Goal: Transaction & Acquisition: Purchase product/service

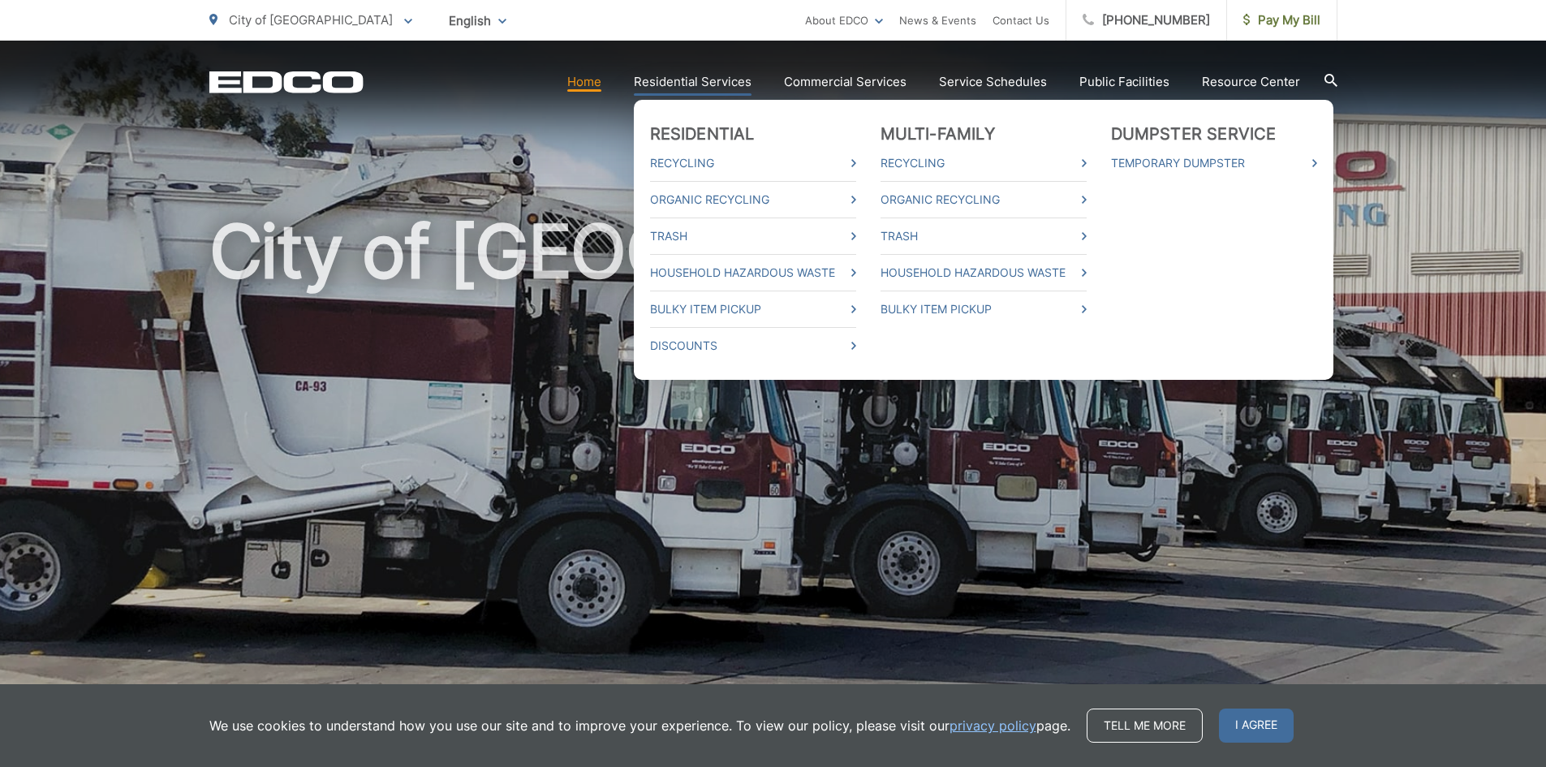
click at [688, 84] on link "Residential Services" at bounding box center [693, 81] width 118 height 19
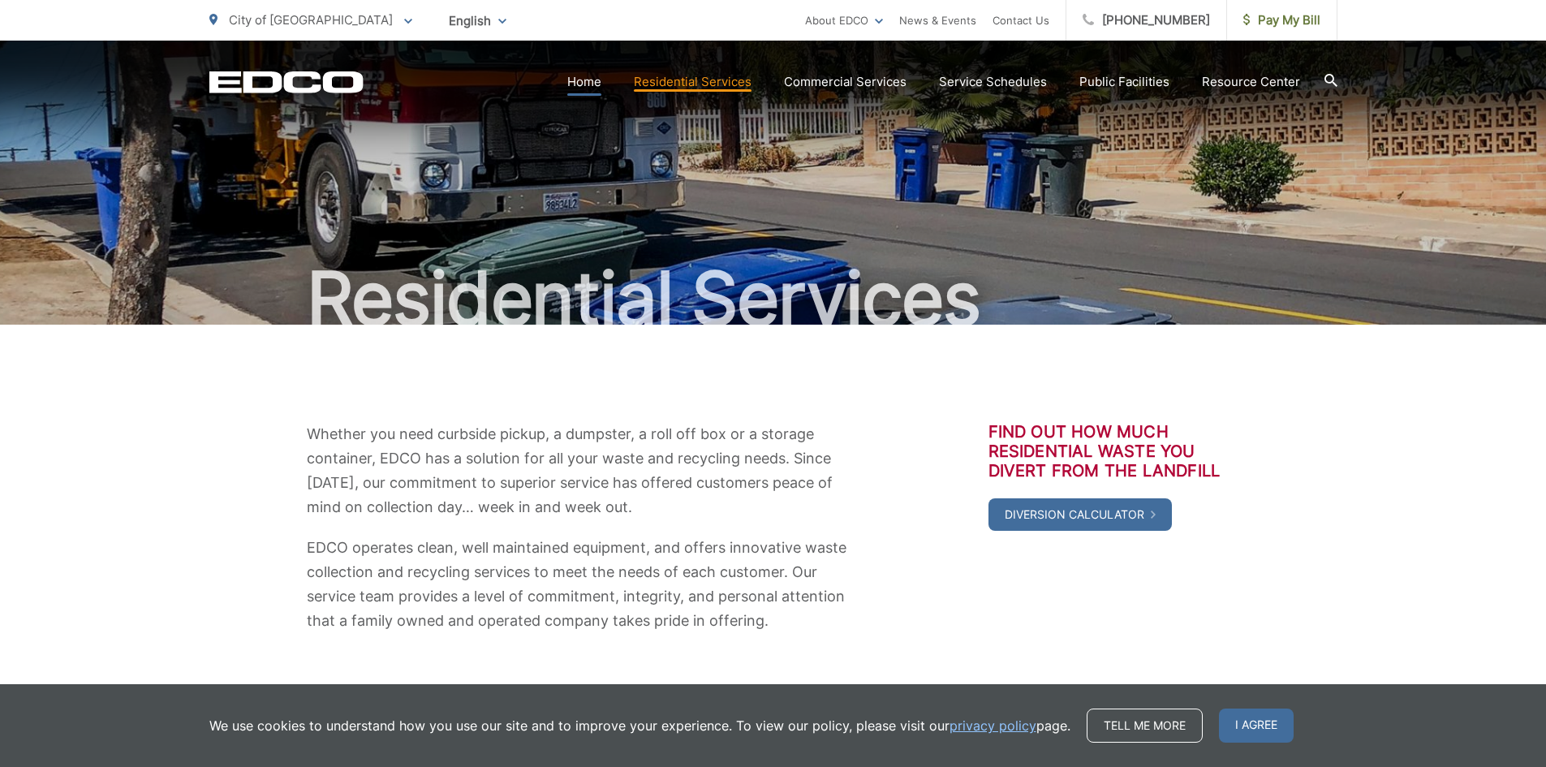
click at [594, 81] on link "Home" at bounding box center [584, 81] width 34 height 19
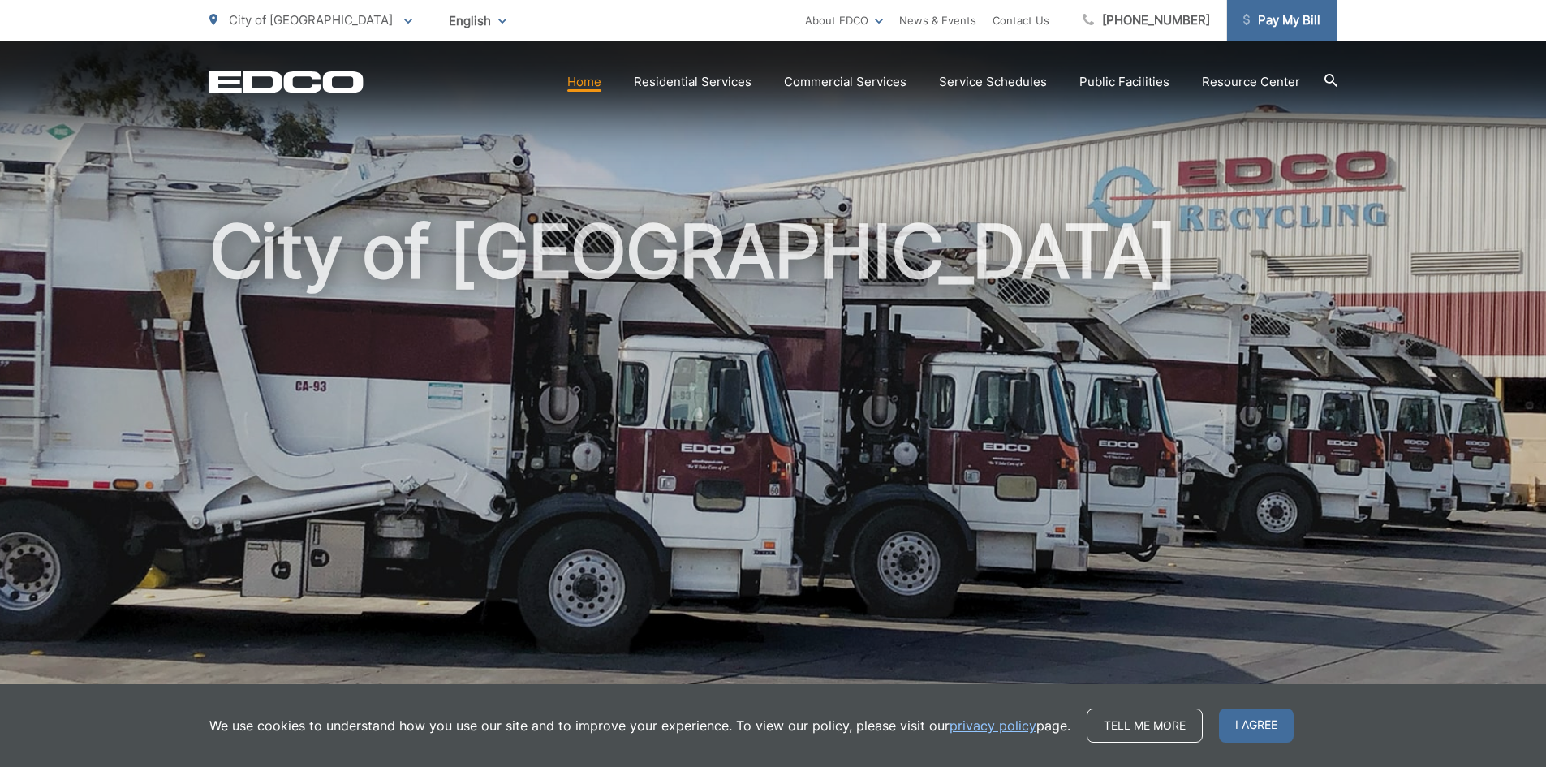
click at [1307, 12] on span "Pay My Bill" at bounding box center [1281, 20] width 77 height 19
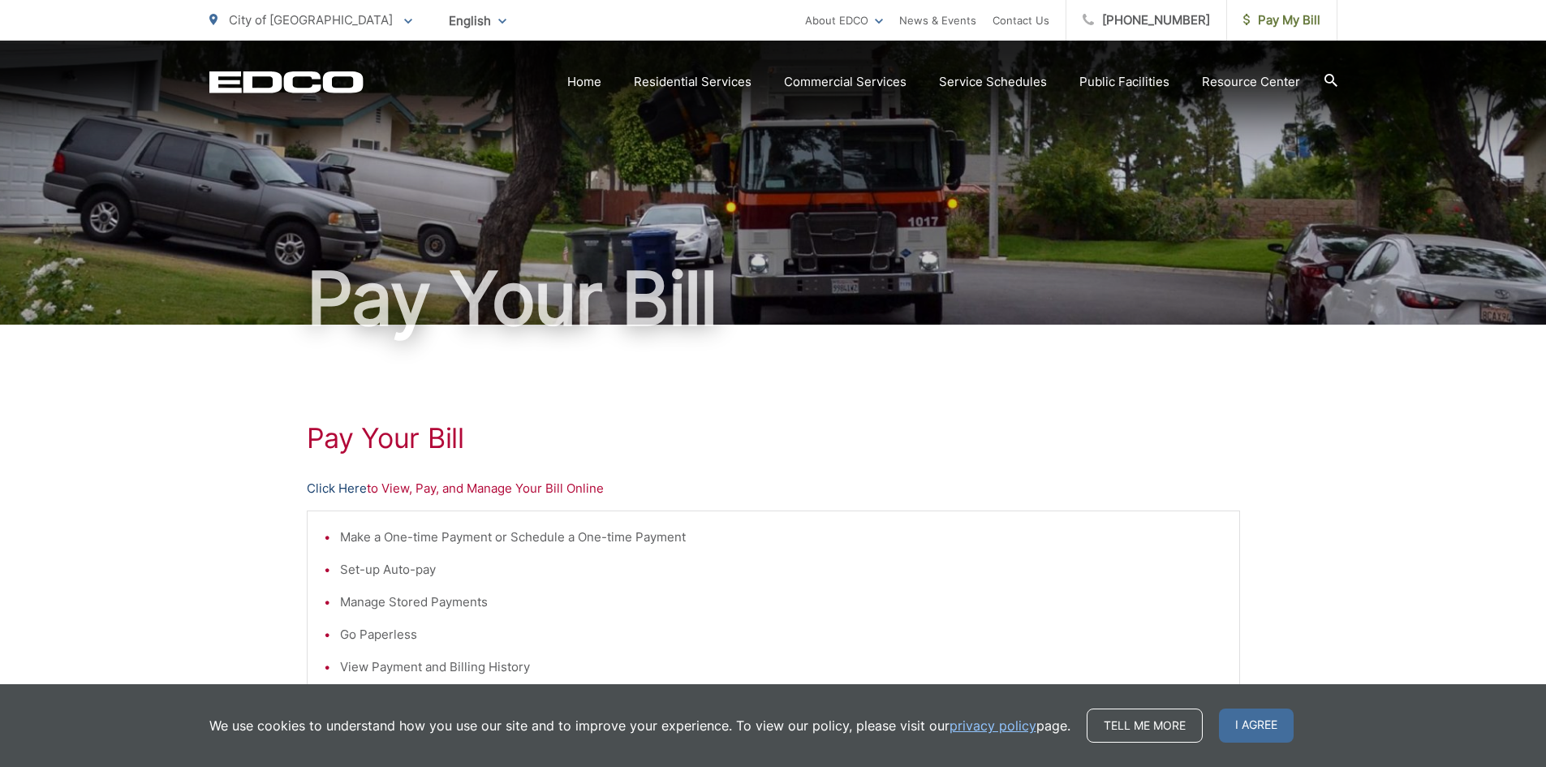
click at [329, 488] on link "Click Here" at bounding box center [337, 488] width 60 height 19
click at [337, 489] on link "Click Here" at bounding box center [337, 488] width 60 height 19
click at [347, 486] on link "Click Here" at bounding box center [337, 488] width 60 height 19
click at [1286, 22] on span "Pay My Bill" at bounding box center [1281, 20] width 77 height 19
click at [342, 486] on link "Click Here" at bounding box center [337, 488] width 60 height 19
